Goal: Book appointment/travel/reservation

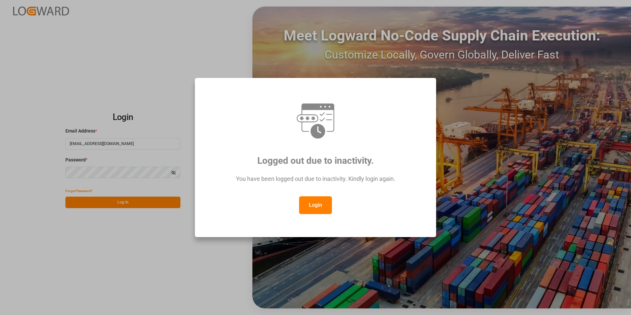
click at [316, 208] on button "Login" at bounding box center [315, 205] width 33 height 18
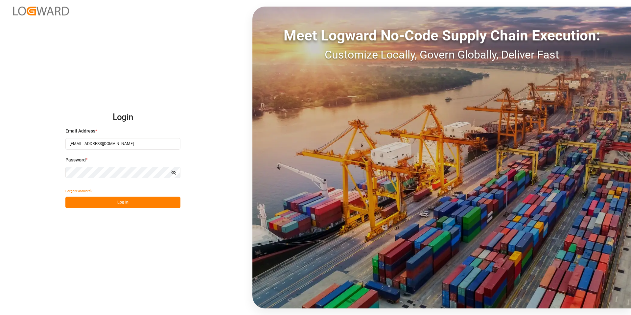
click at [141, 198] on button "Log In" at bounding box center [122, 201] width 115 height 11
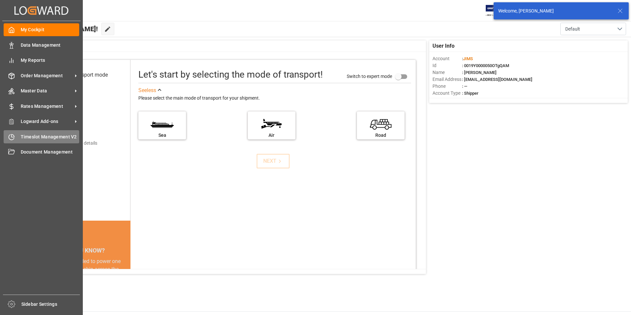
click at [47, 136] on span "Timeslot Management V2" at bounding box center [50, 136] width 59 height 7
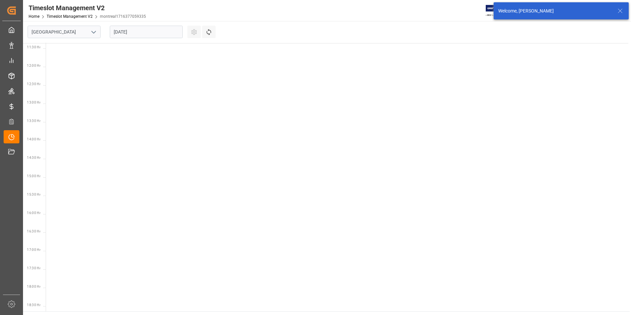
scroll to position [451, 0]
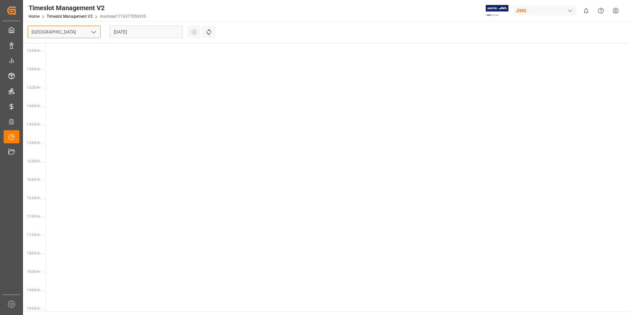
drag, startPoint x: 84, startPoint y: 33, endPoint x: 95, endPoint y: 33, distance: 10.5
click at [86, 33] on input "[GEOGRAPHIC_DATA]" at bounding box center [64, 32] width 73 height 12
click at [95, 33] on icon "open menu" at bounding box center [94, 32] width 8 height 8
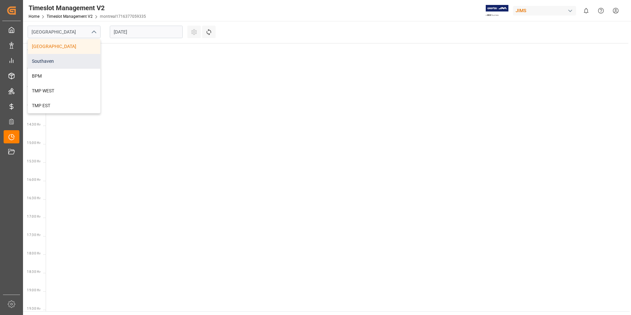
click at [57, 62] on div "Southaven" at bounding box center [64, 61] width 72 height 15
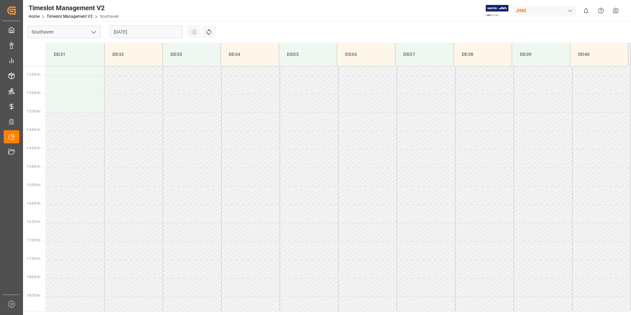
click at [159, 32] on input "[DATE]" at bounding box center [146, 32] width 73 height 12
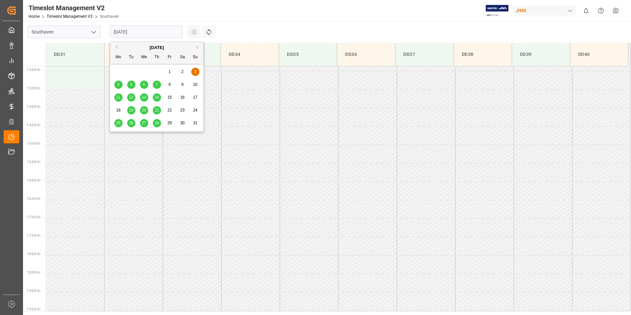
scroll to position [474, 0]
click at [198, 47] on button "Next Month" at bounding box center [198, 47] width 4 height 4
click at [132, 98] on span "16" at bounding box center [131, 97] width 4 height 5
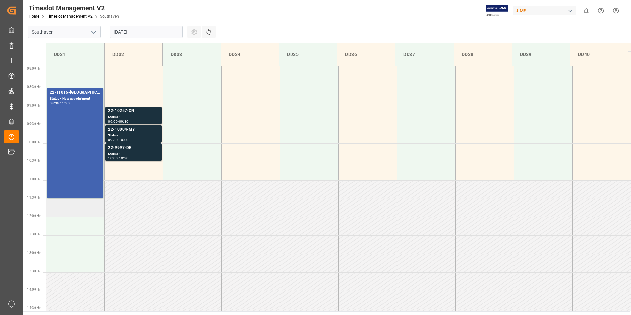
scroll to position [305, 0]
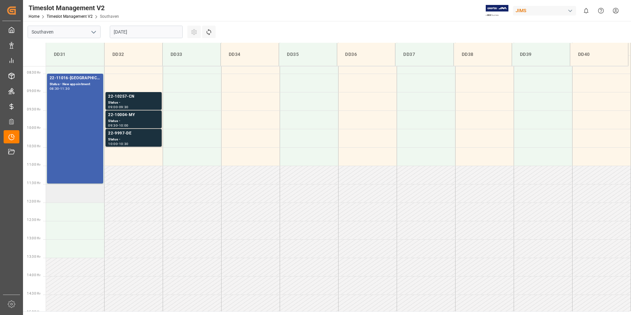
click at [66, 192] on td at bounding box center [75, 193] width 58 height 18
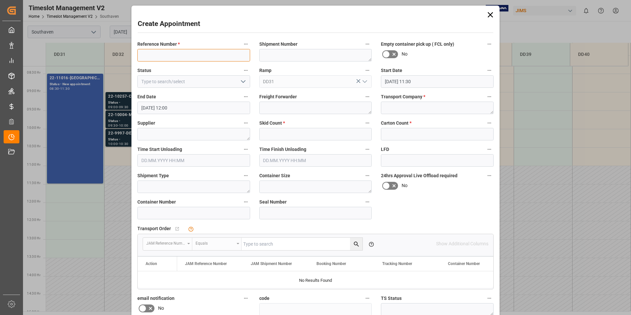
paste input "22-10120-CN"
type input "22-10120-CN"
click at [282, 134] on input "text" at bounding box center [315, 134] width 113 height 12
type input "13"
type input "88"
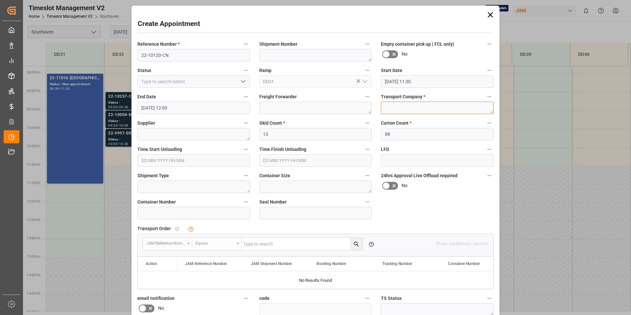
click at [418, 105] on textarea at bounding box center [437, 108] width 113 height 12
type textarea "F&W"
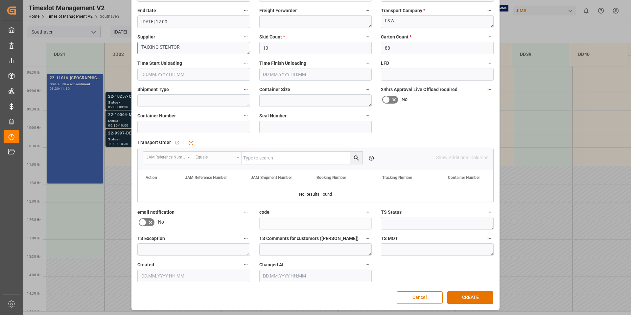
scroll to position [87, 0]
type textarea "TAIXING STENTOR"
click at [474, 301] on button "CREATE" at bounding box center [470, 296] width 46 height 12
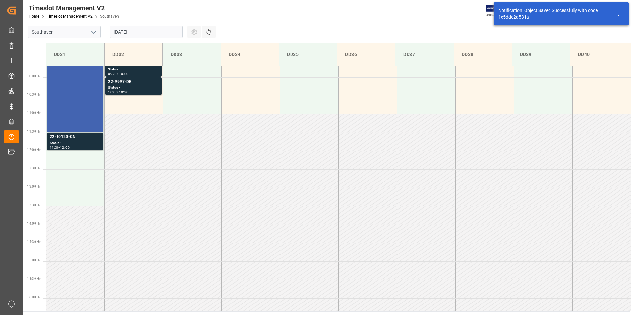
scroll to position [364, 0]
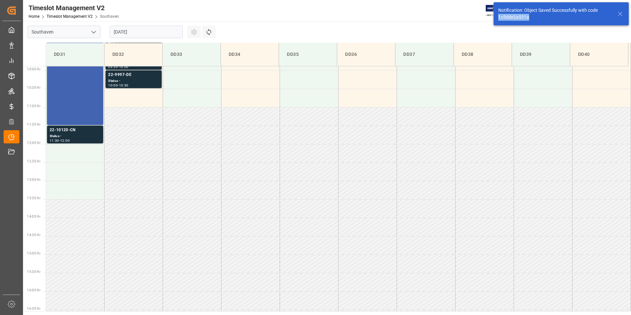
drag, startPoint x: 535, startPoint y: 18, endPoint x: 499, endPoint y: 17, distance: 35.9
click at [495, 17] on div "Notification: Object Saved Successfully with code 1c5dde2a531a" at bounding box center [560, 13] width 135 height 23
copy div "1c5dde2a531a"
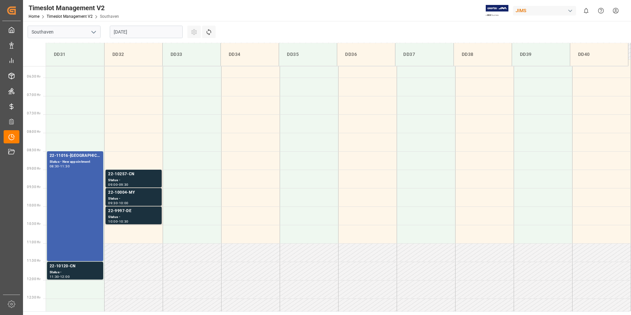
scroll to position [218, 0]
